Goal: Task Accomplishment & Management: Use online tool/utility

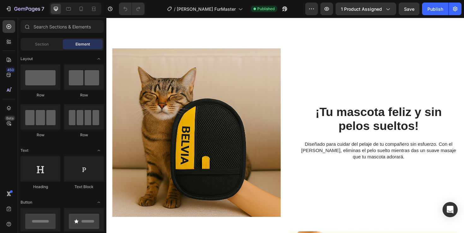
scroll to position [360, 0]
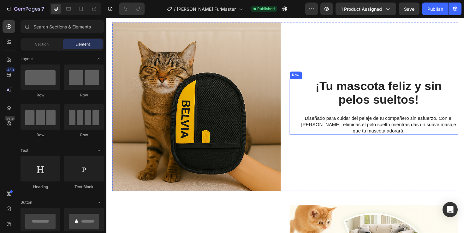
click at [308, 141] on div "¡Tu mascota feliz y sin pelos sueltos! Heading ¡Tu mascota feliz y sin pelos su…" at bounding box center [389, 111] width 178 height 59
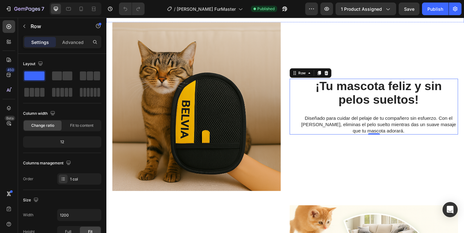
click at [252, 16] on div "Image Image Image Image Image Image Image Carousel" at bounding box center [295, 7] width 379 height 18
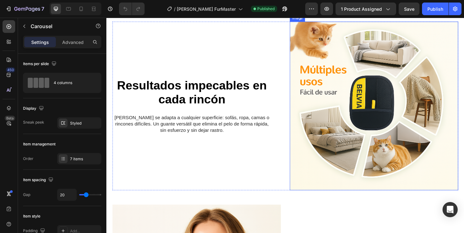
scroll to position [533, 0]
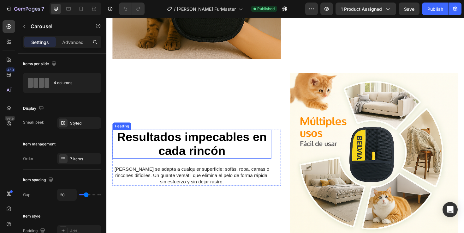
click at [246, 176] on p "[PERSON_NAME] se adapta a cualquier superficie: sofás, ropa, camas o rincones d…" at bounding box center [196, 185] width 167 height 20
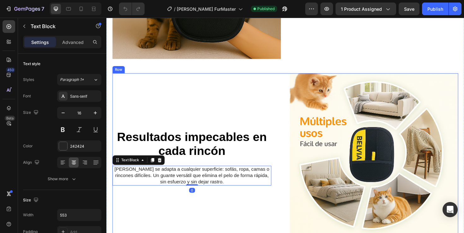
click at [291, 127] on div "Resultados impecables en cada rincón Heading Resultados impecables en cada rinc…" at bounding box center [296, 165] width 366 height 178
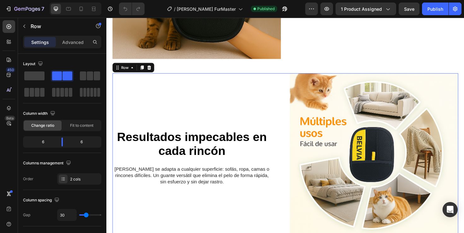
click at [323, 128] on img at bounding box center [389, 165] width 178 height 178
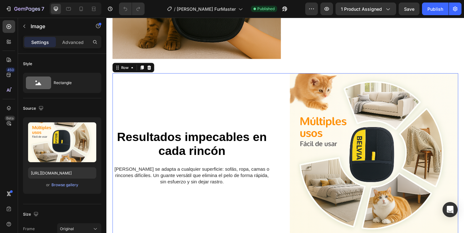
click at [247, 92] on div "Resultados impecables en cada rincón Heading Resultados impecables en cada rinc…" at bounding box center [202, 165] width 178 height 178
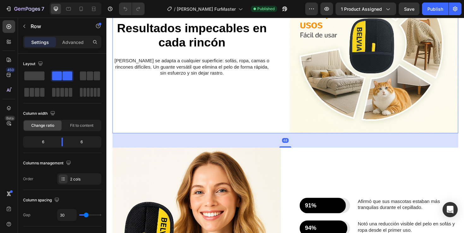
scroll to position [655, 0]
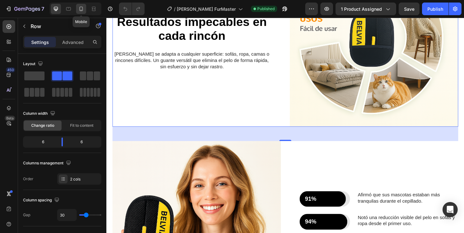
click at [78, 9] on icon at bounding box center [81, 9] width 6 height 6
type input "100%"
type input "0"
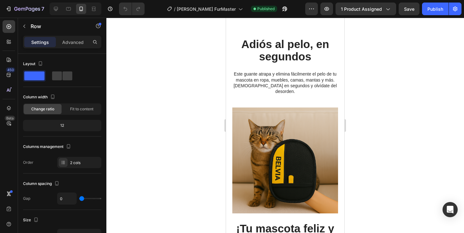
scroll to position [551, 0]
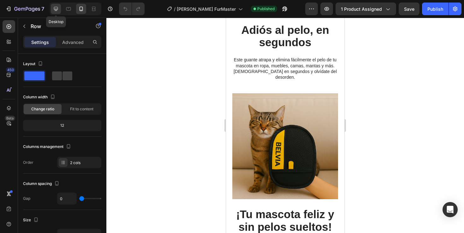
click at [56, 7] on icon at bounding box center [56, 9] width 6 height 6
type input "1200"
type input "30"
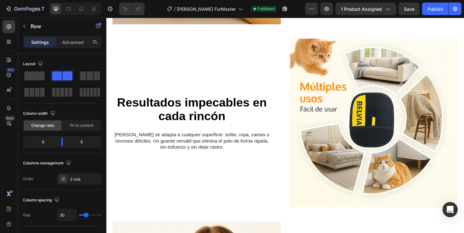
scroll to position [554, 0]
click at [82, 8] on icon at bounding box center [81, 9] width 6 height 6
type input "100%"
type input "0"
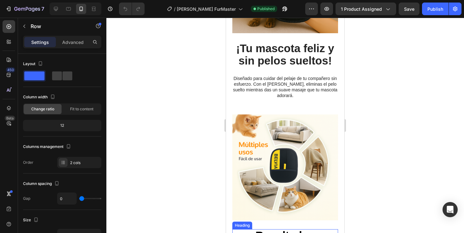
scroll to position [465, 0]
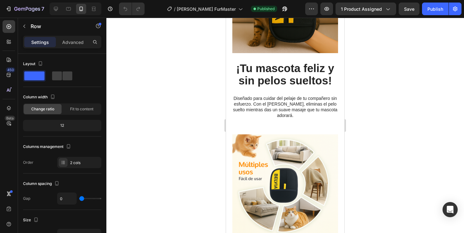
click at [61, 12] on div at bounding box center [76, 9] width 52 height 13
click at [57, 10] on icon at bounding box center [56, 9] width 6 height 6
type input "1200"
type input "30"
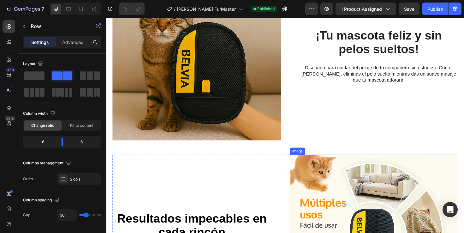
scroll to position [408, 0]
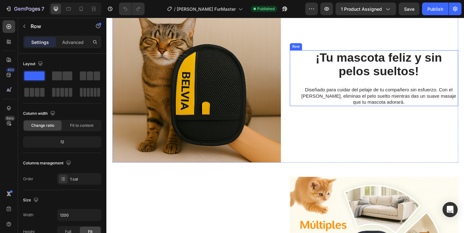
click at [304, 78] on div "¡Tu mascota feliz y sin pelos sueltos! Heading ¡Tu mascota feliz y sin pelos su…" at bounding box center [389, 81] width 178 height 59
